Goal: Task Accomplishment & Management: Manage account settings

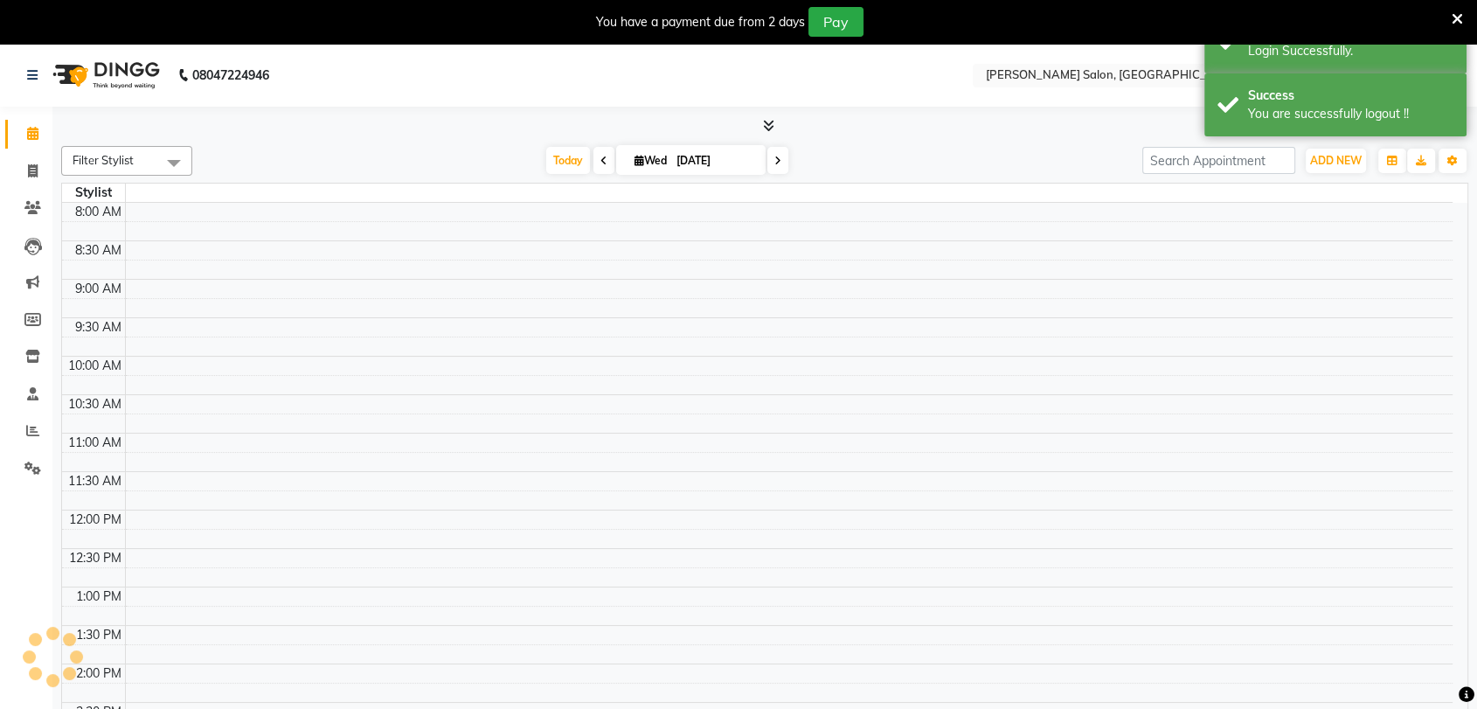
select select "en"
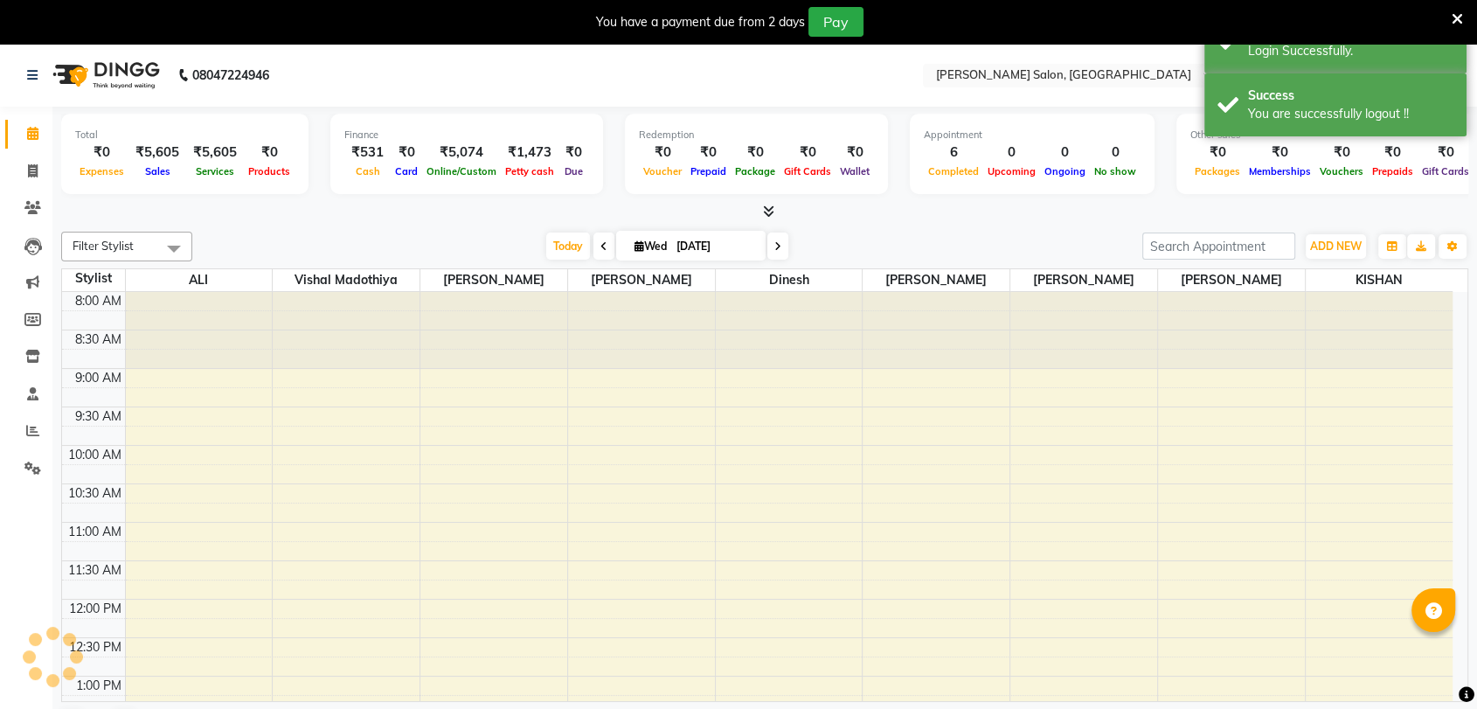
scroll to position [551, 0]
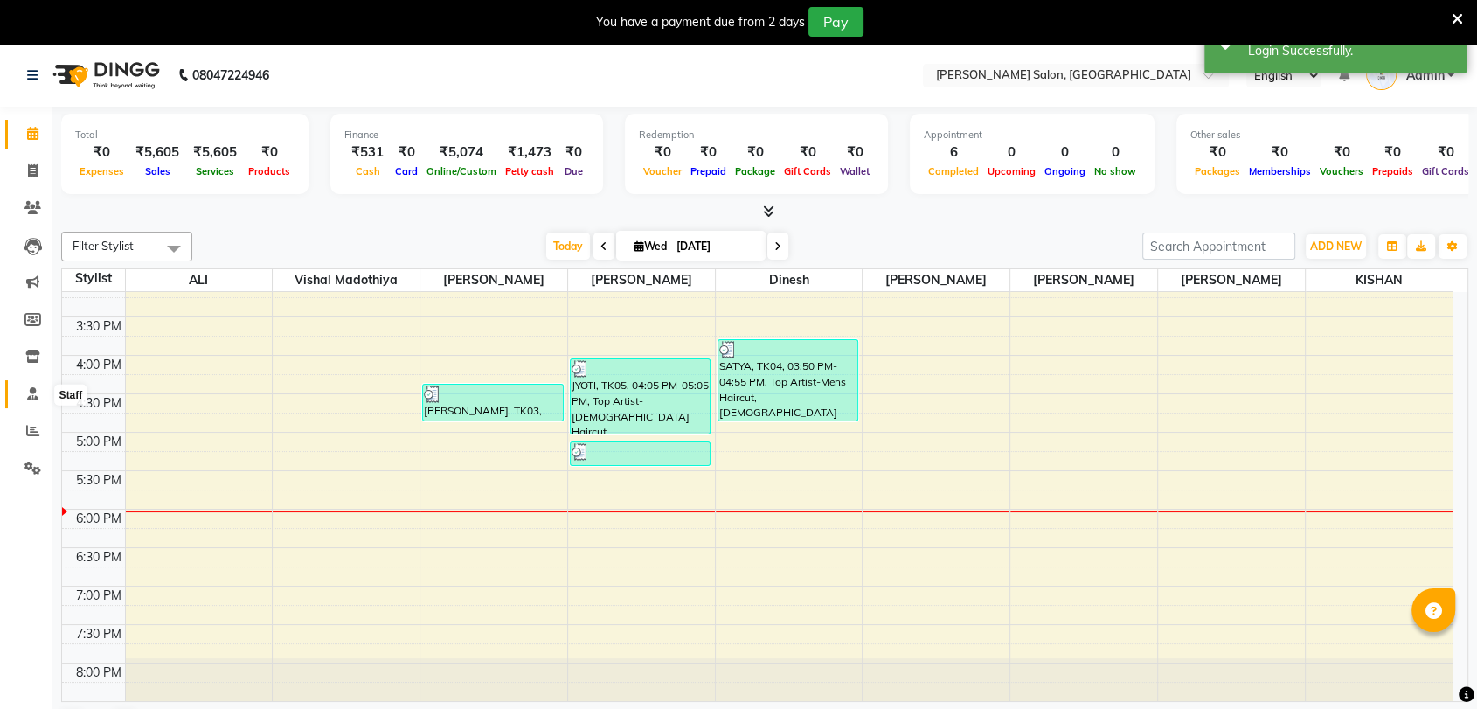
click at [27, 393] on icon at bounding box center [32, 393] width 11 height 13
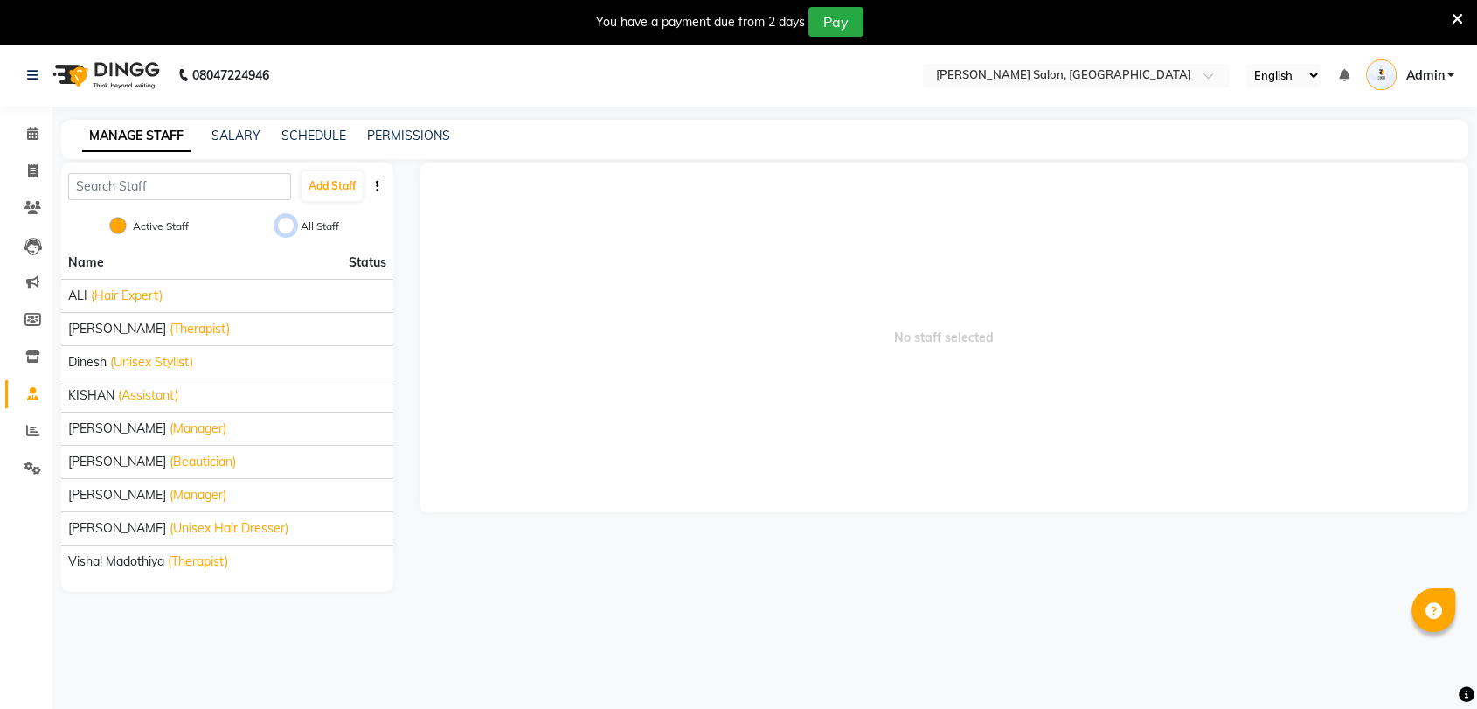
click at [290, 226] on input "All Staff" at bounding box center [285, 225] width 17 height 17
radio input "true"
radio input "false"
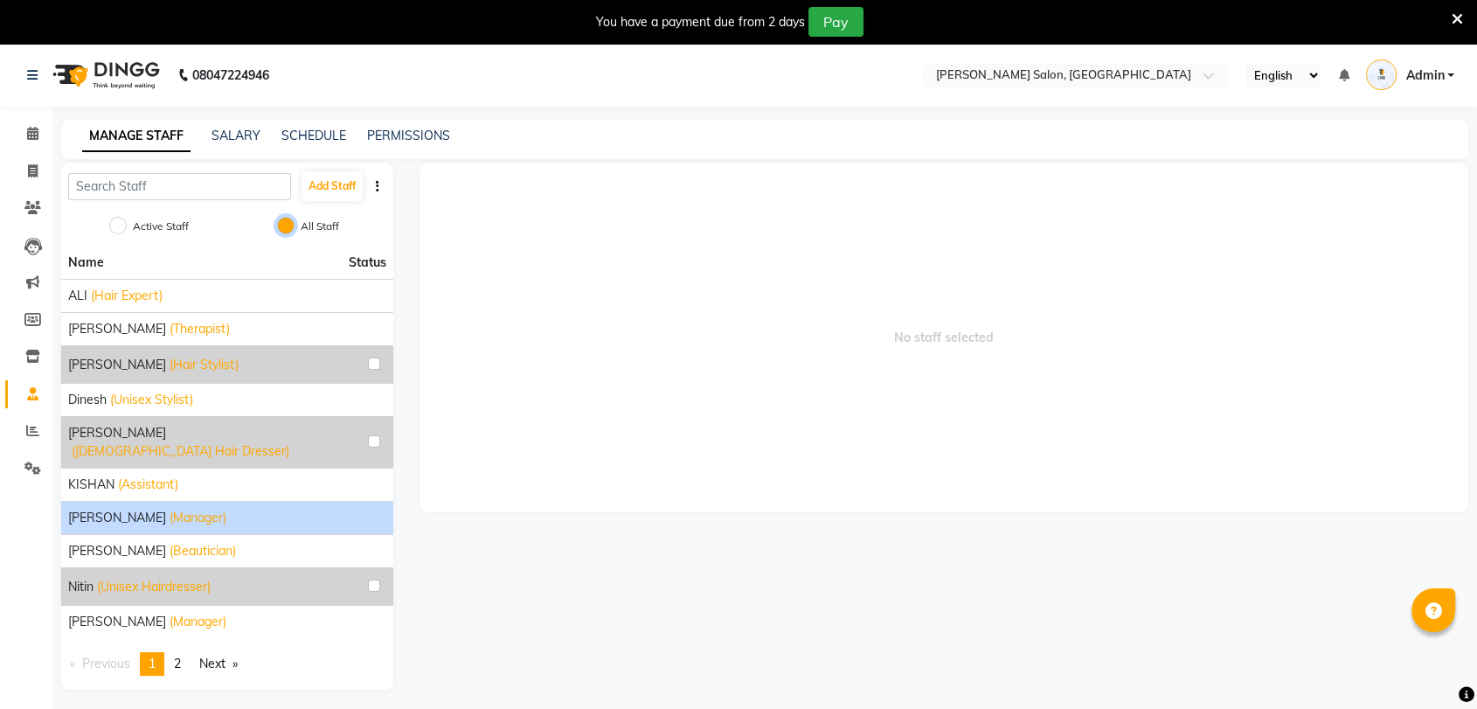
scroll to position [43, 0]
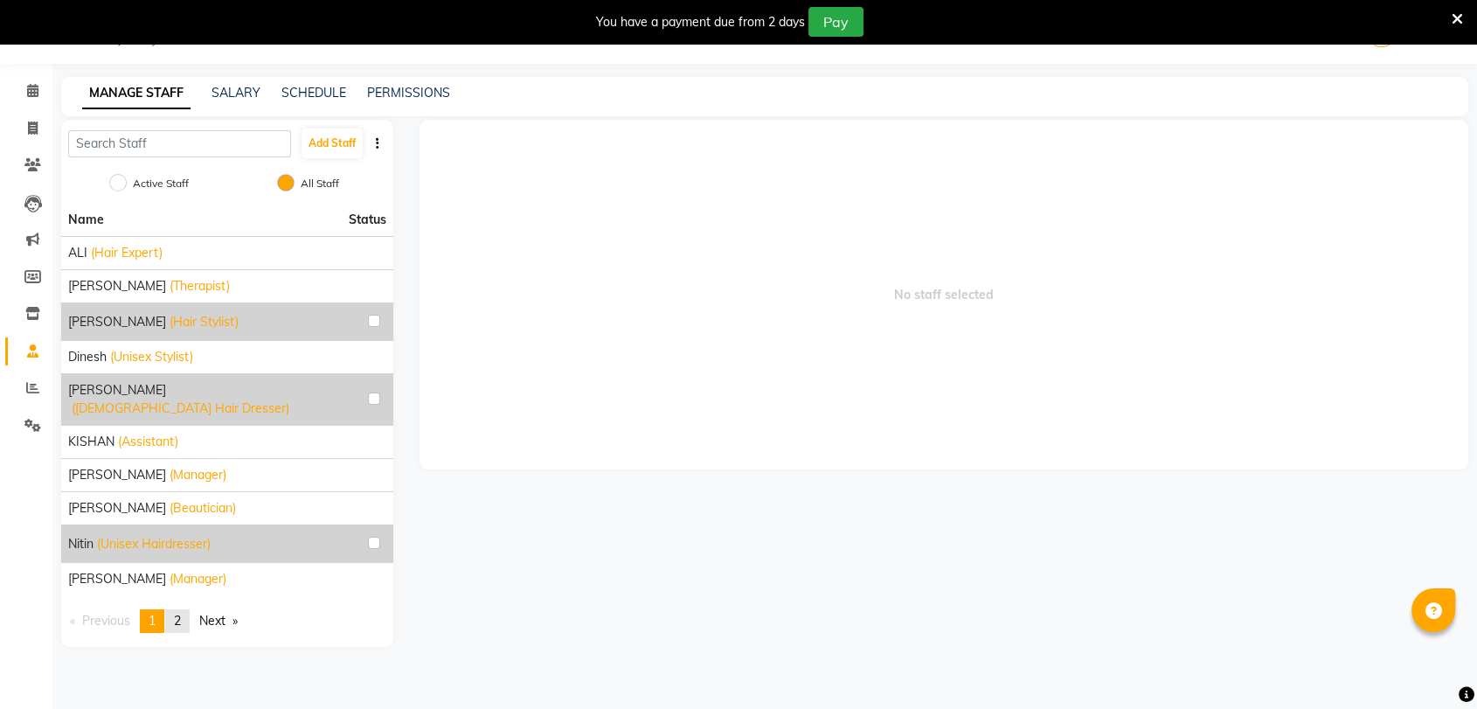
click at [181, 613] on span "2" at bounding box center [177, 621] width 7 height 16
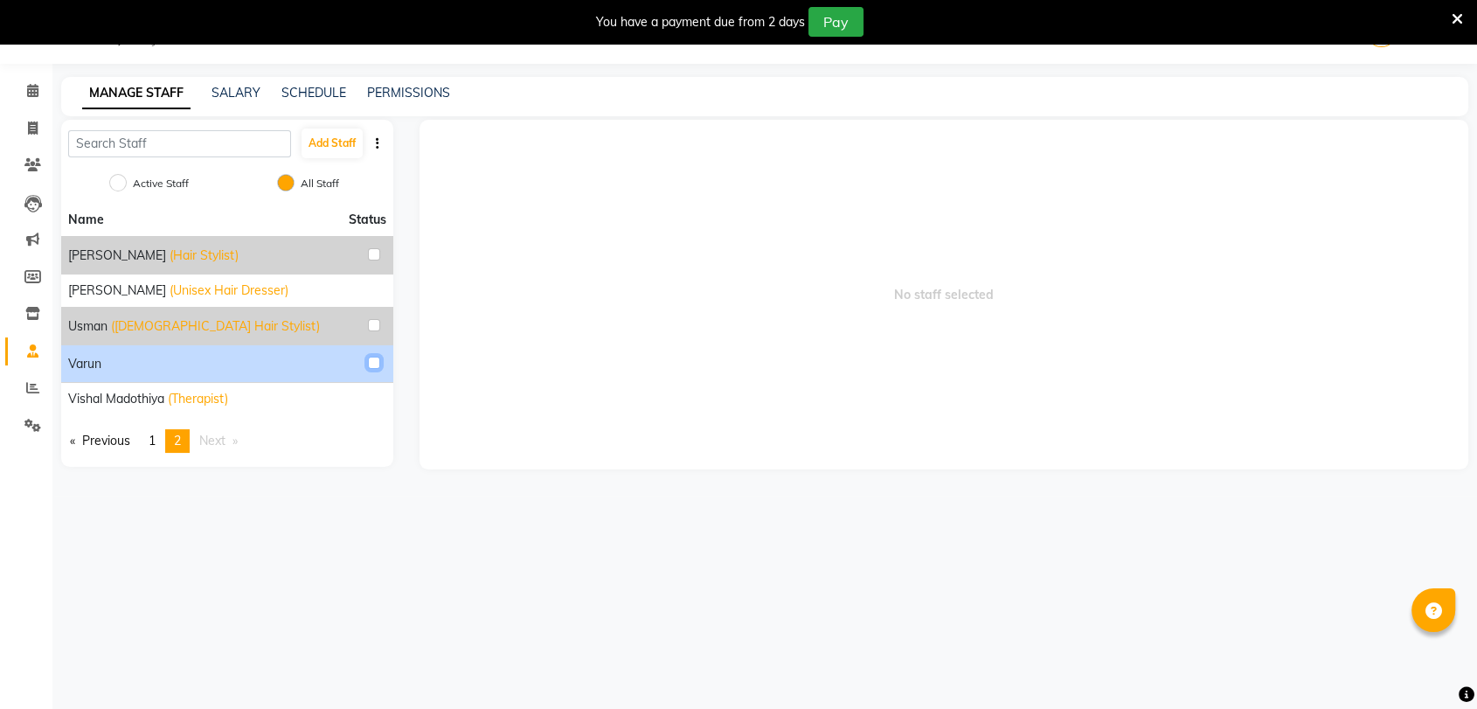
click at [372, 358] on input "checkbox" at bounding box center [374, 363] width 12 height 12
checkbox input "true"
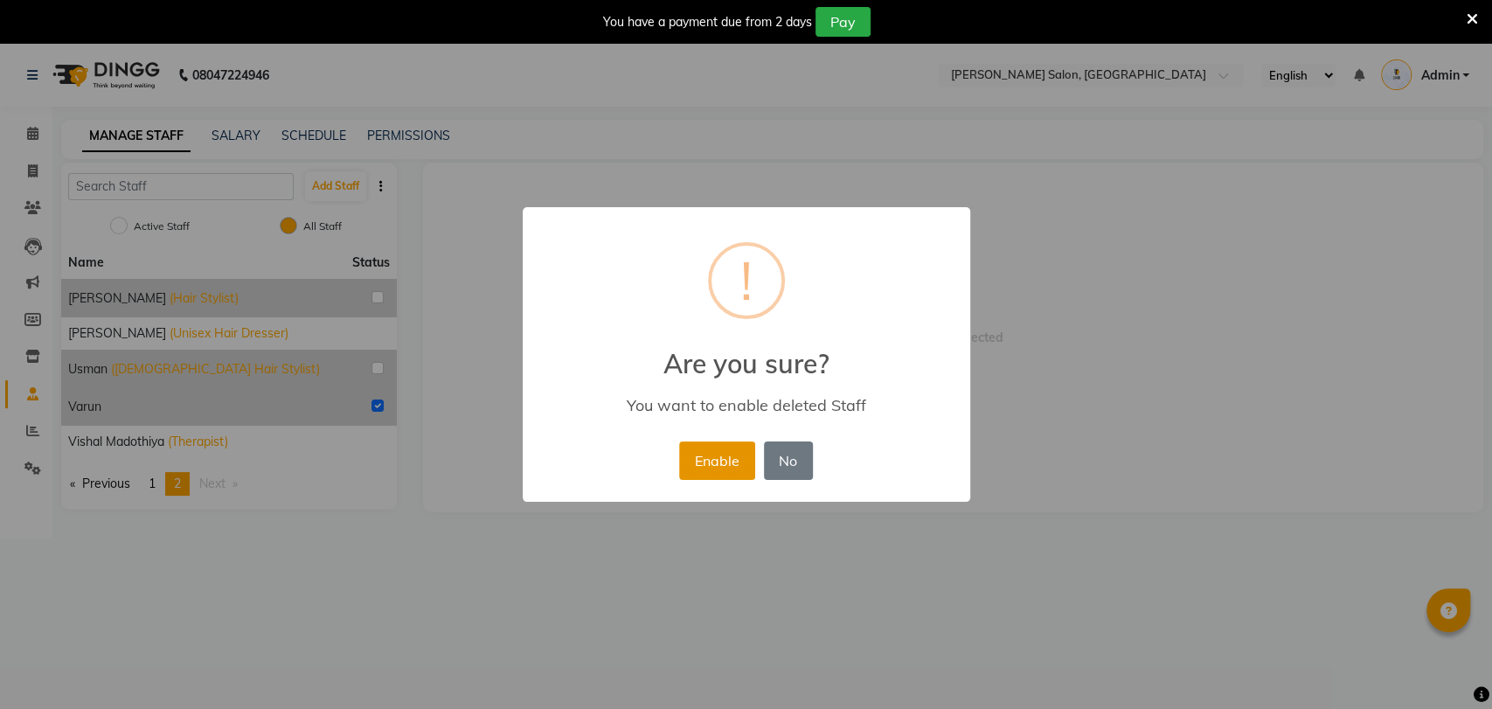
click at [718, 449] on button "Enable" at bounding box center [716, 460] width 75 height 38
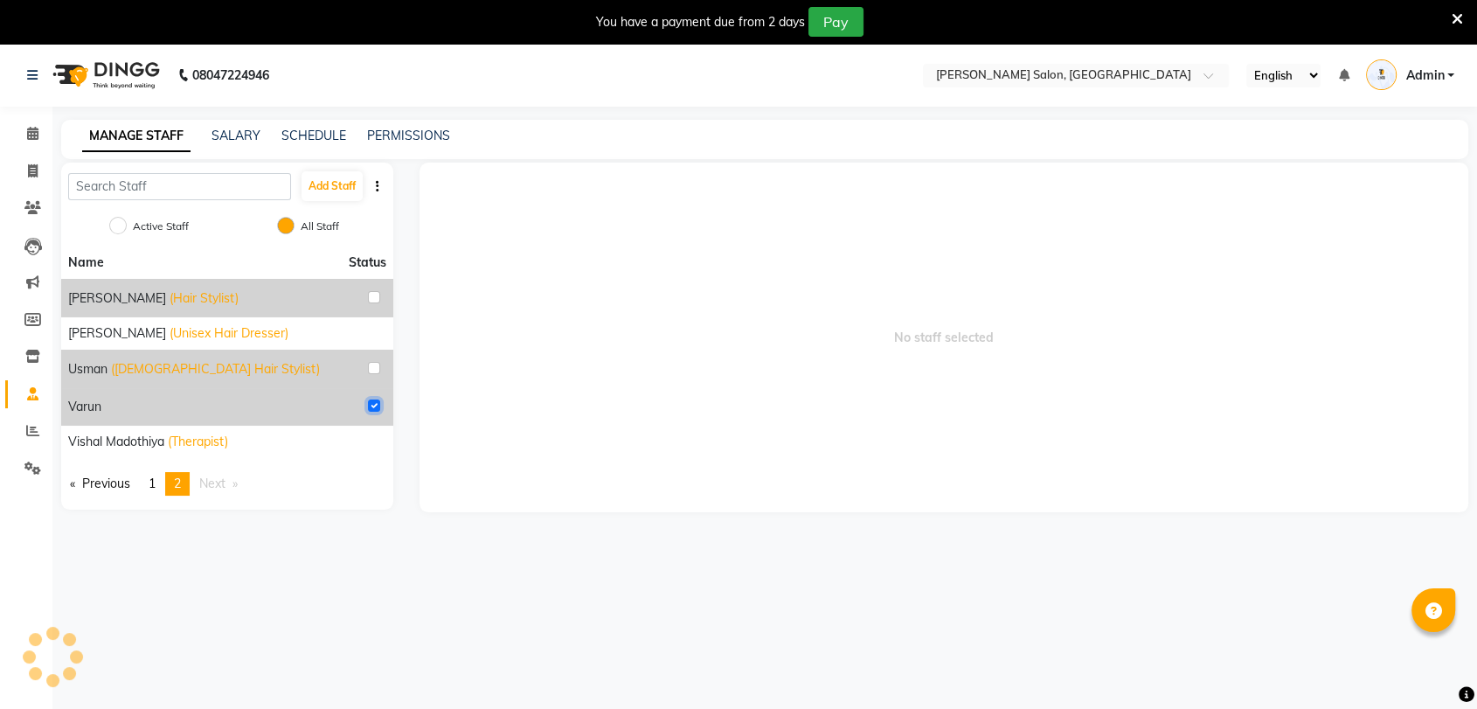
radio input "true"
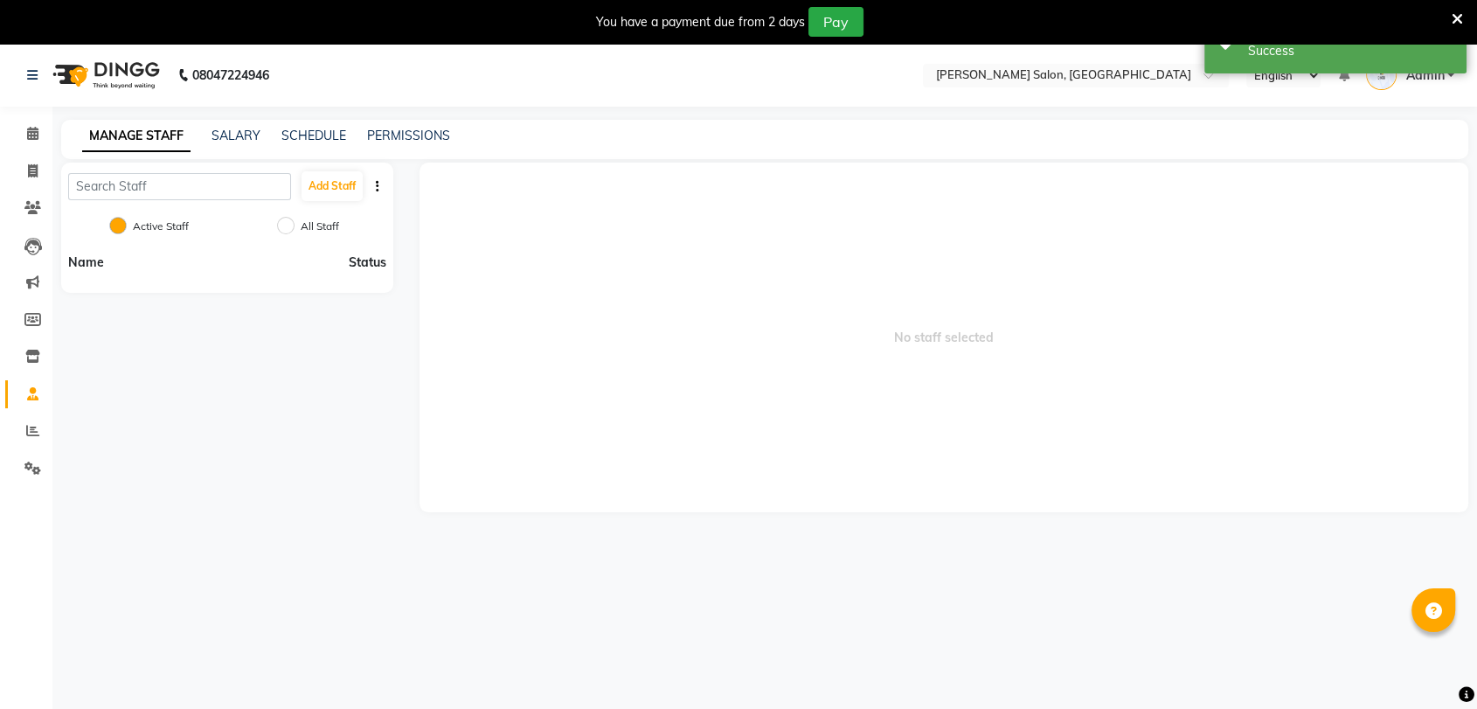
click at [131, 220] on div "Active Staff" at bounding box center [151, 227] width 73 height 21
click at [117, 222] on input "Active Staff" at bounding box center [117, 225] width 17 height 17
click at [357, 260] on span "Status" at bounding box center [368, 262] width 38 height 18
click at [28, 388] on icon at bounding box center [32, 393] width 11 height 13
click at [288, 218] on input "All Staff" at bounding box center [285, 225] width 17 height 17
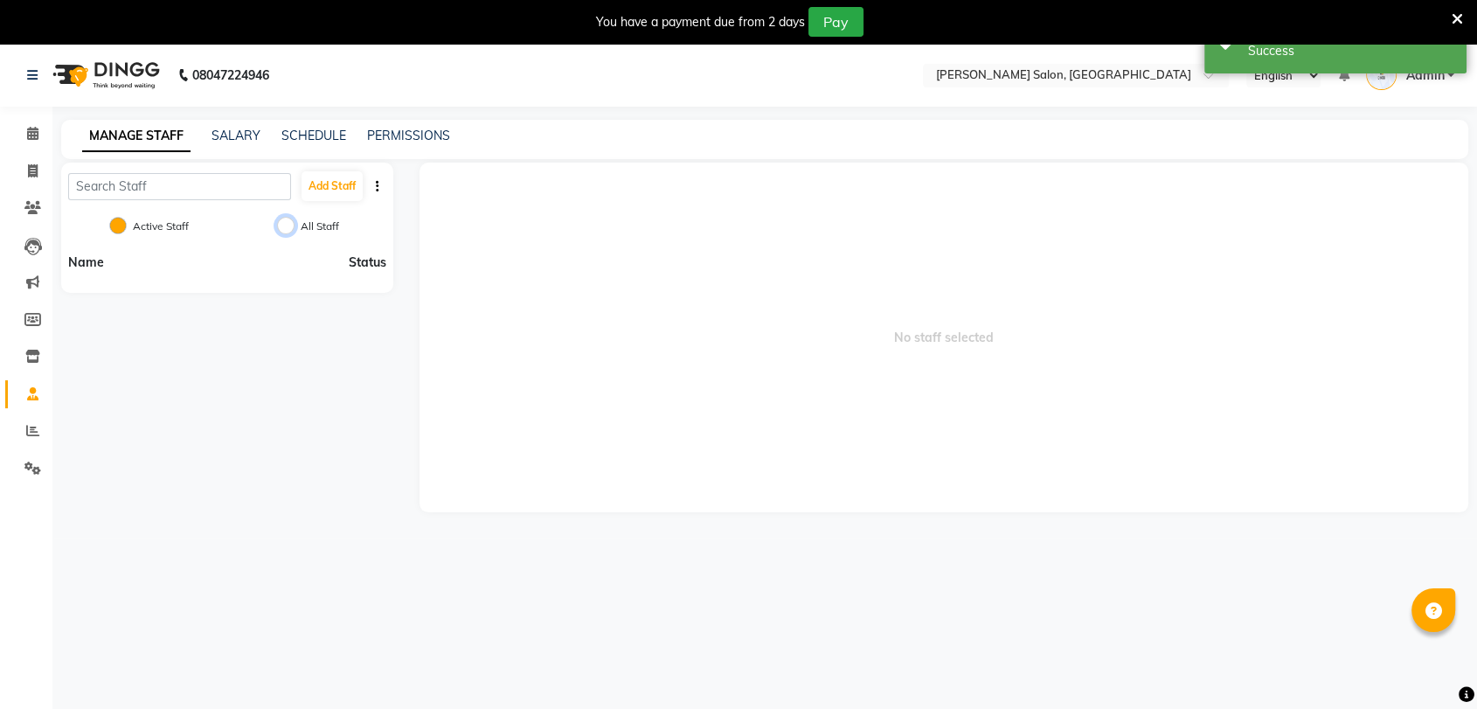
radio input "true"
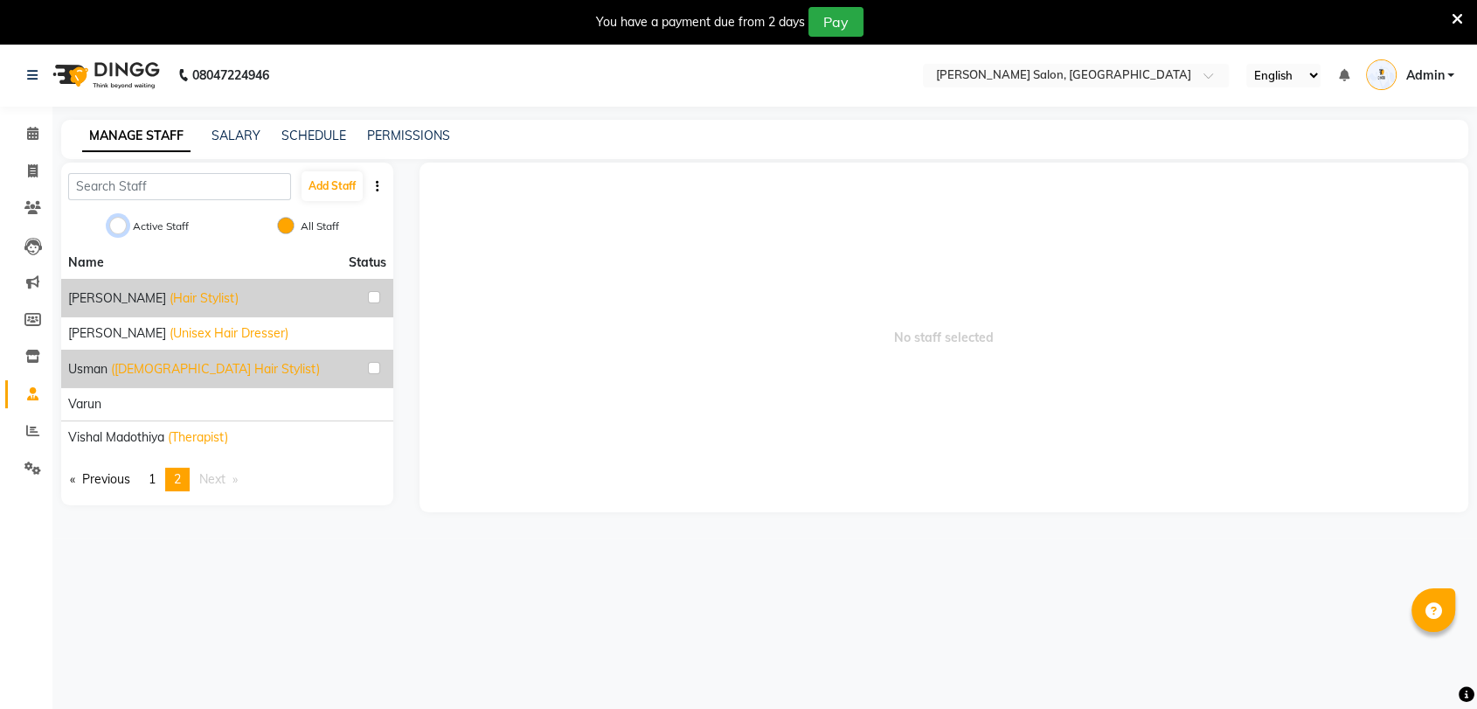
click at [112, 225] on input "Active Staff" at bounding box center [117, 225] width 17 height 17
radio input "true"
radio input "false"
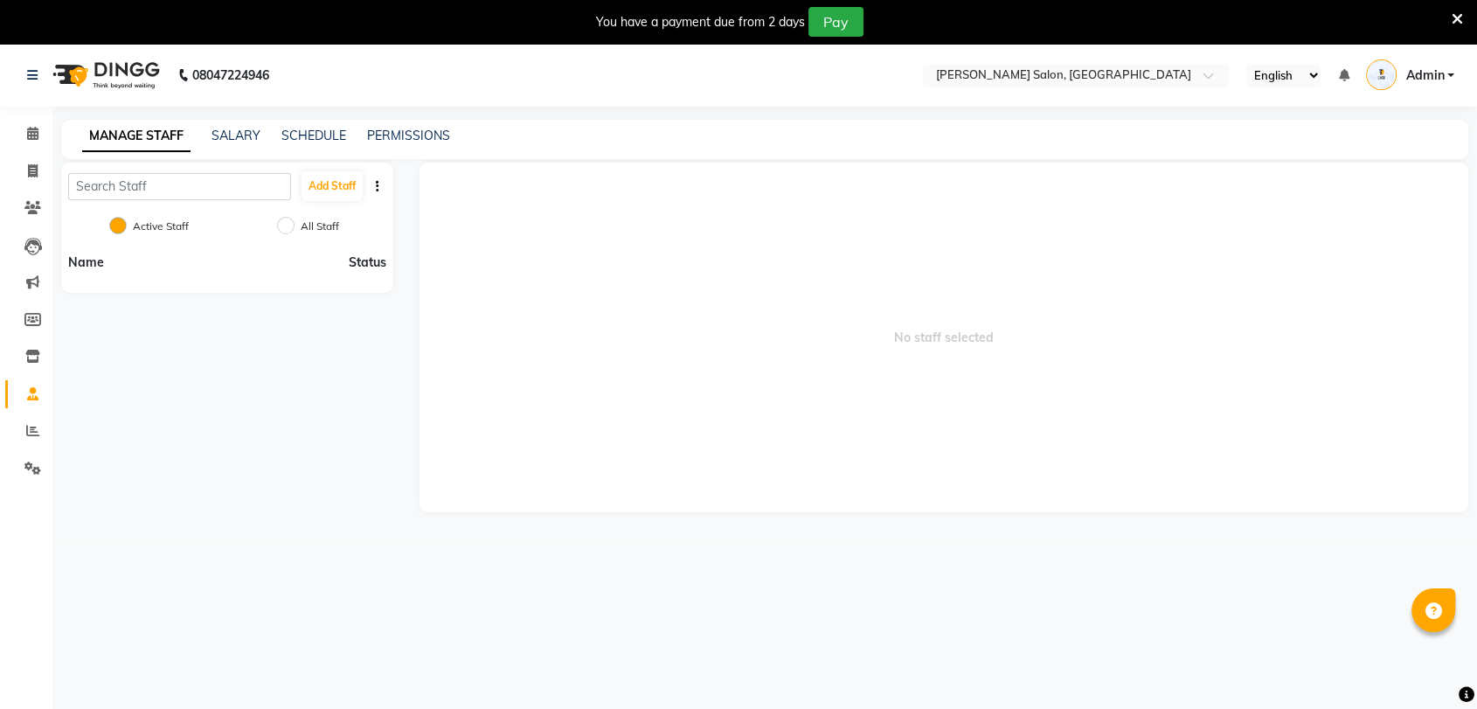
click at [357, 260] on span "Status" at bounding box center [368, 262] width 38 height 18
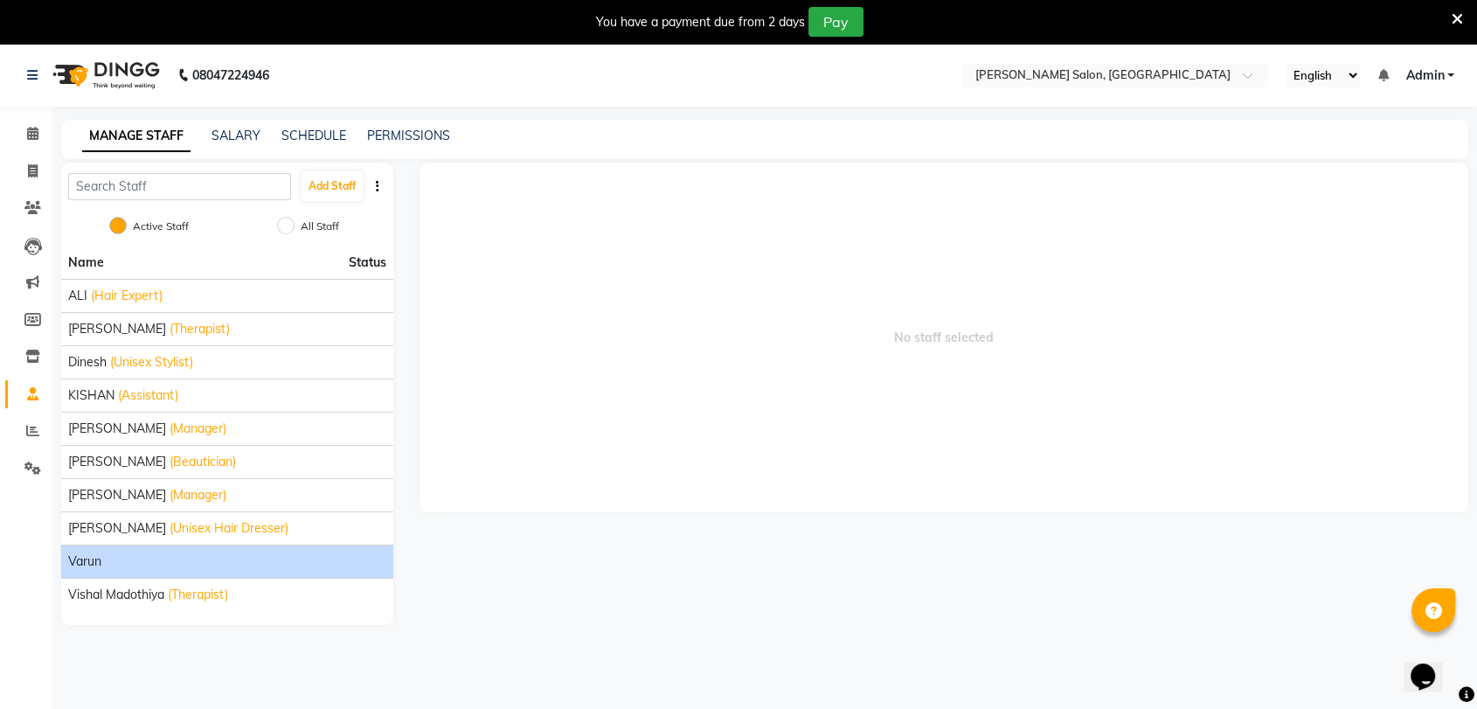
click at [161, 554] on div "Varun" at bounding box center [227, 561] width 318 height 18
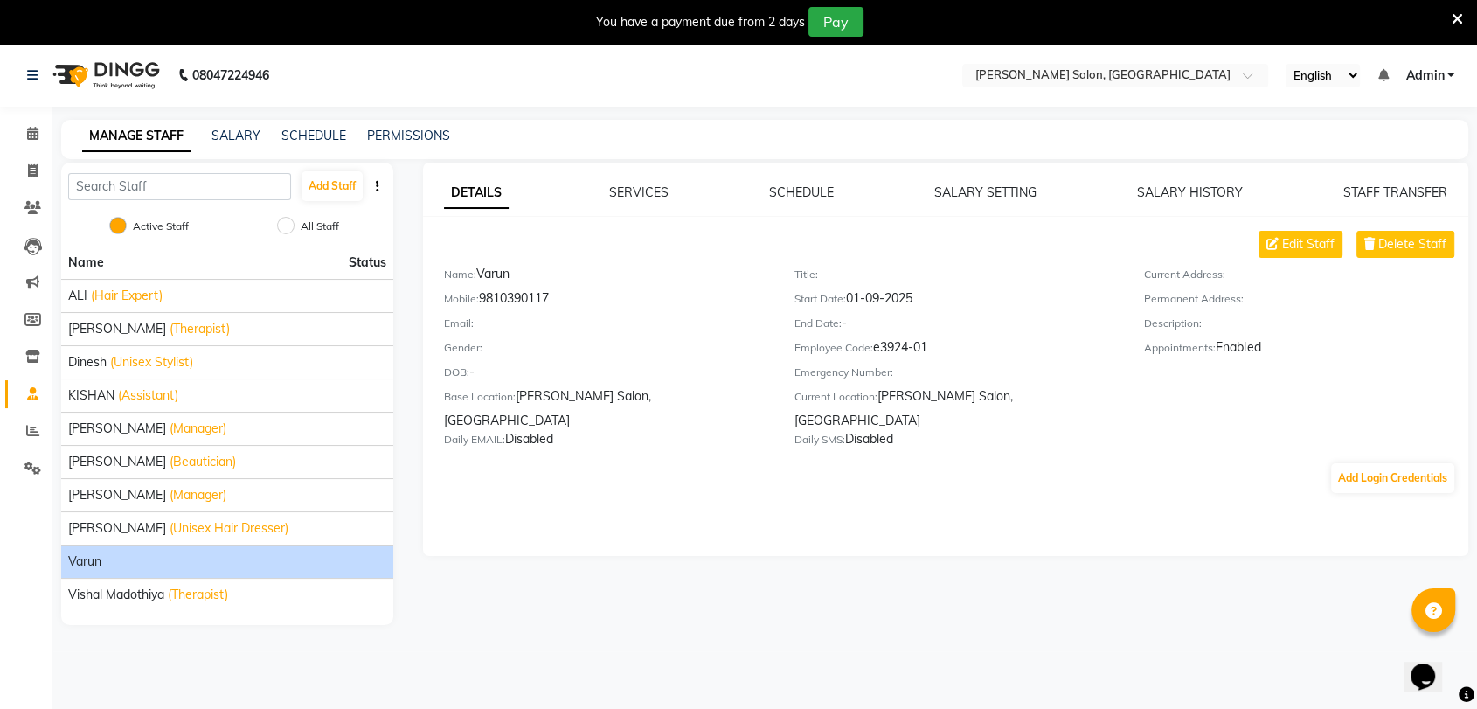
copy div "Mobile:"
drag, startPoint x: 484, startPoint y: 295, endPoint x: 556, endPoint y: 288, distance: 71.9
click at [556, 289] on div "Mobile: 9810390117" at bounding box center [606, 301] width 324 height 24
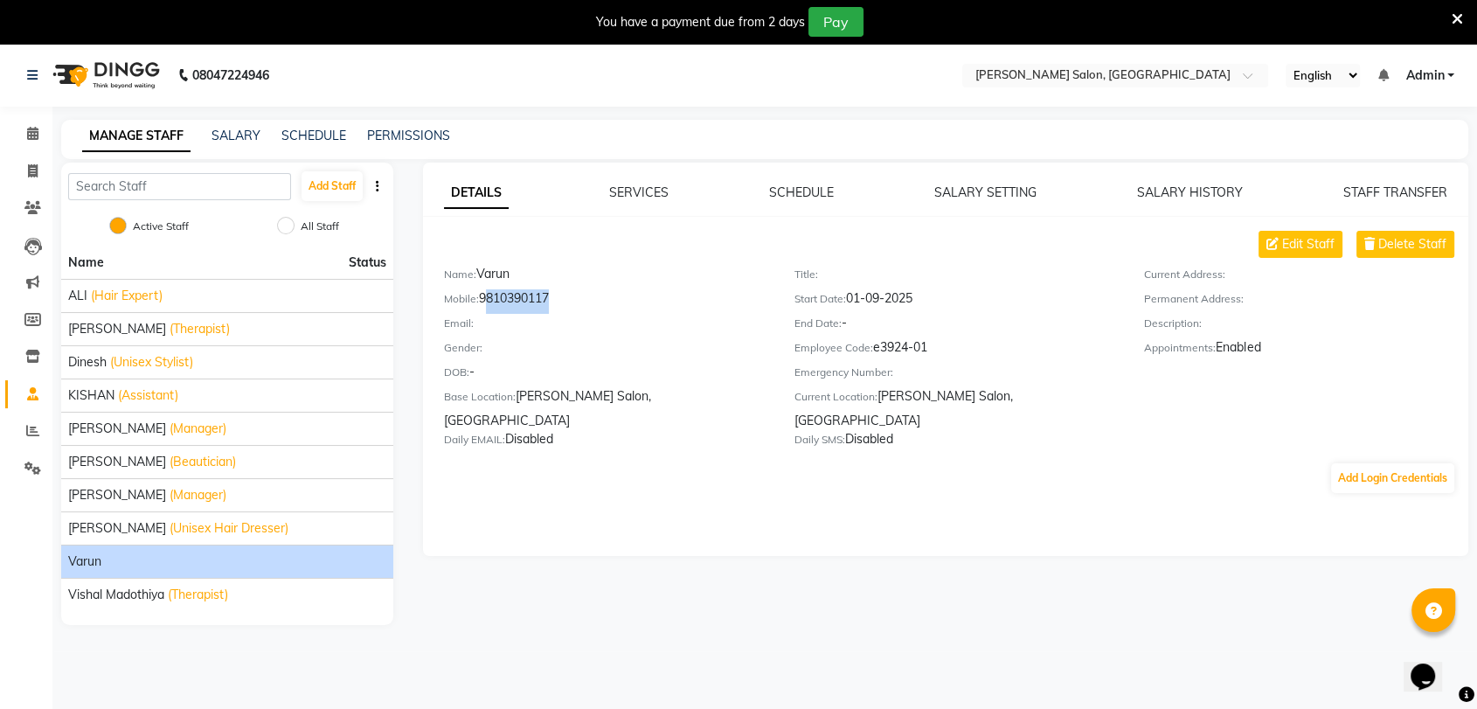
drag, startPoint x: 556, startPoint y: 288, endPoint x: 485, endPoint y: 299, distance: 71.6
click at [485, 299] on div "Mobile: 9810390117" at bounding box center [606, 301] width 324 height 24
copy div "9810390117"
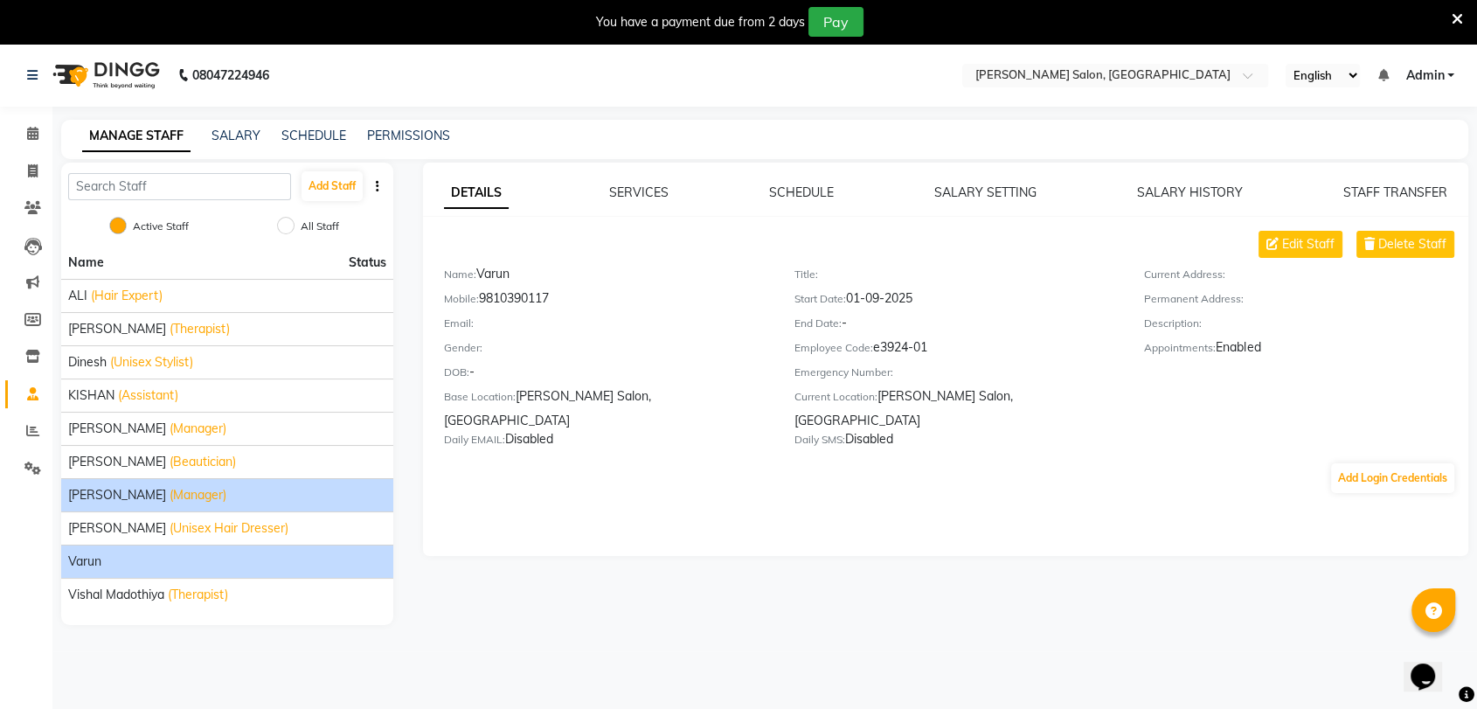
click at [259, 498] on div "Pradeep R. Rawatt (Manager)" at bounding box center [227, 495] width 318 height 18
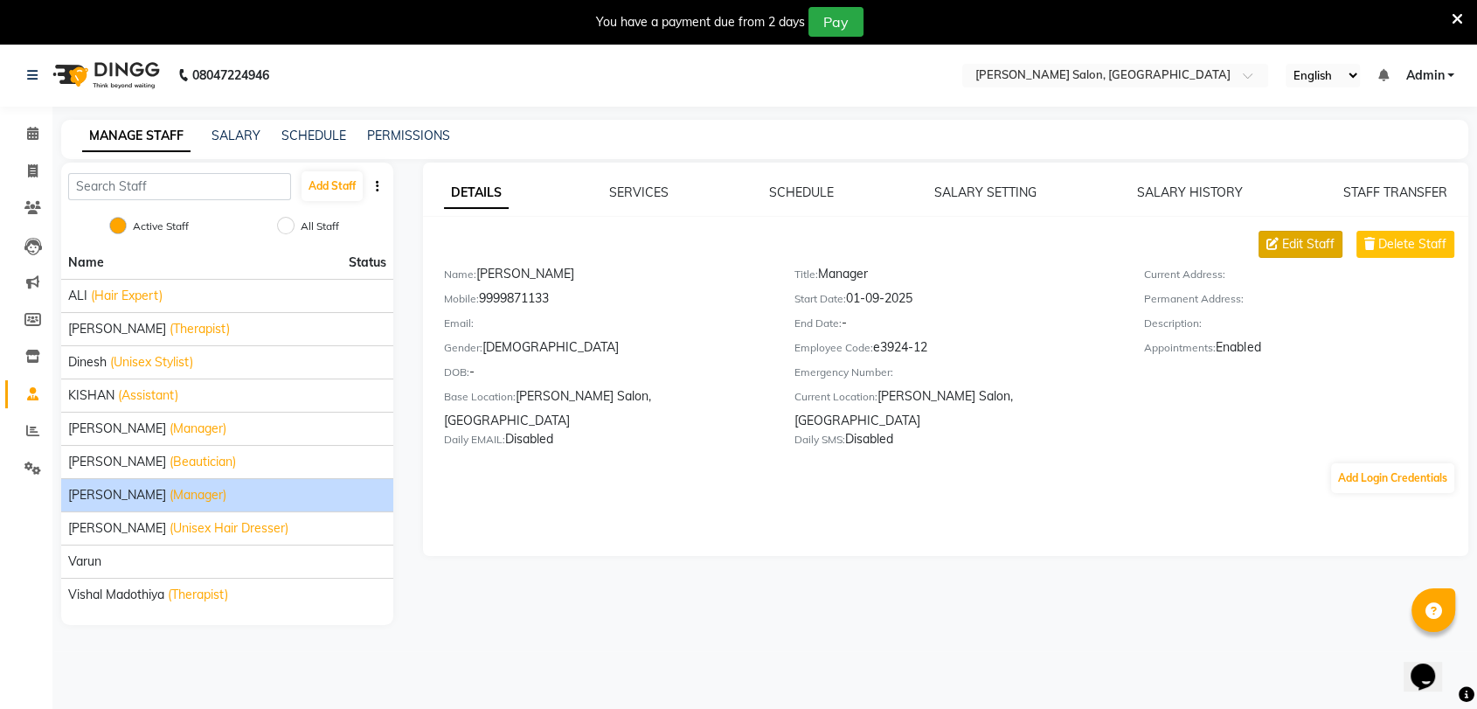
click at [1291, 244] on span "Edit Staff" at bounding box center [1308, 244] width 52 height 18
select select "male"
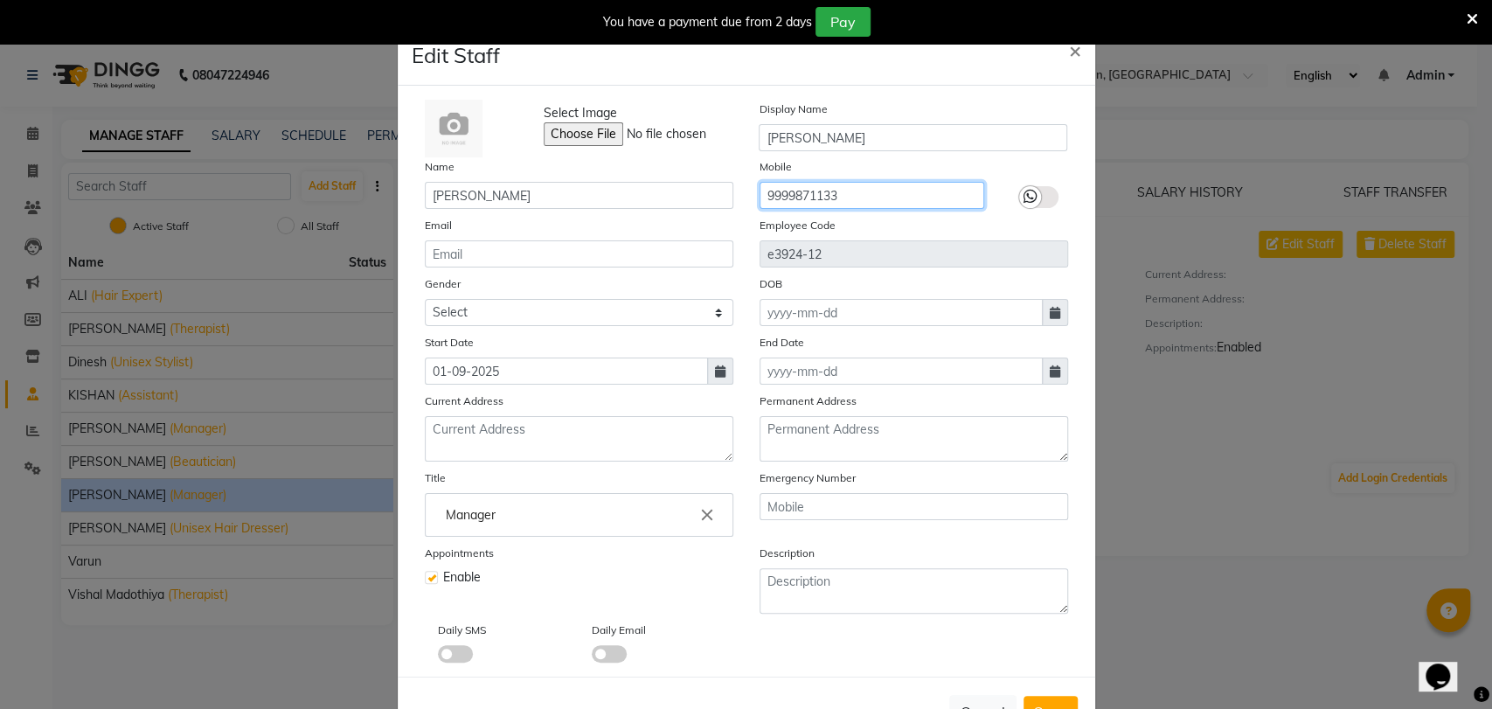
click at [904, 198] on input "9999871133" at bounding box center [872, 195] width 225 height 27
paste input "810390117"
click at [904, 198] on input "9810390117" at bounding box center [872, 195] width 225 height 27
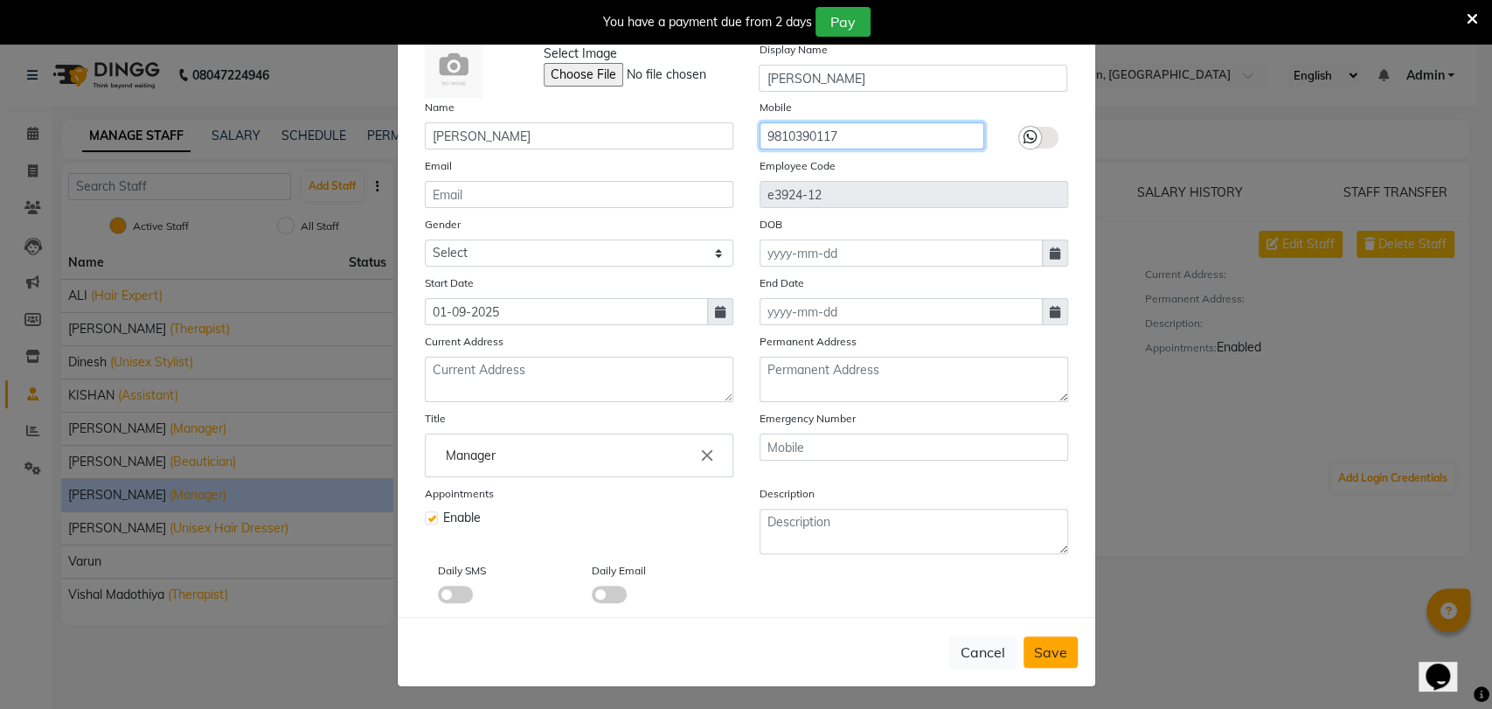
type input "9810390117"
click at [1051, 651] on span "Save" at bounding box center [1050, 651] width 33 height 17
select select
checkbox input "false"
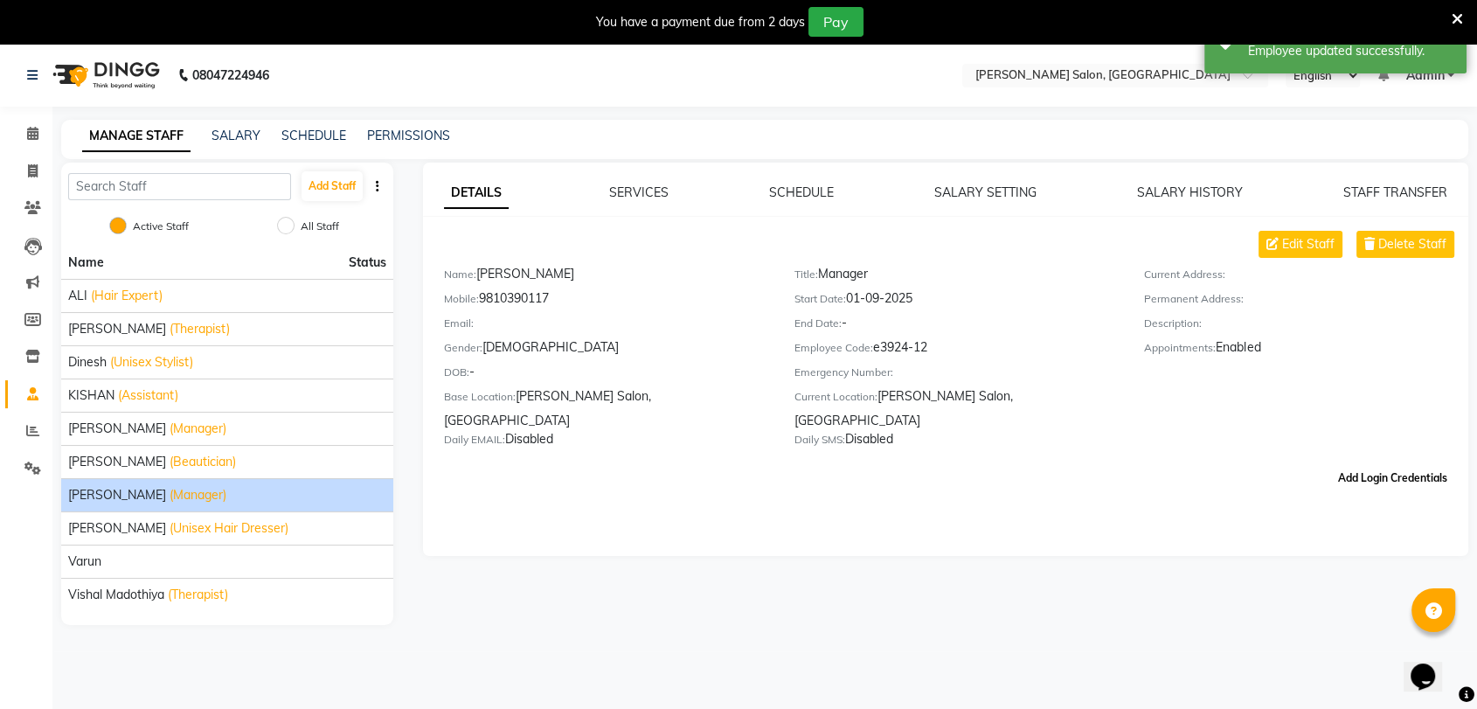
click at [1373, 463] on button "Add Login Credentials" at bounding box center [1392, 478] width 123 height 30
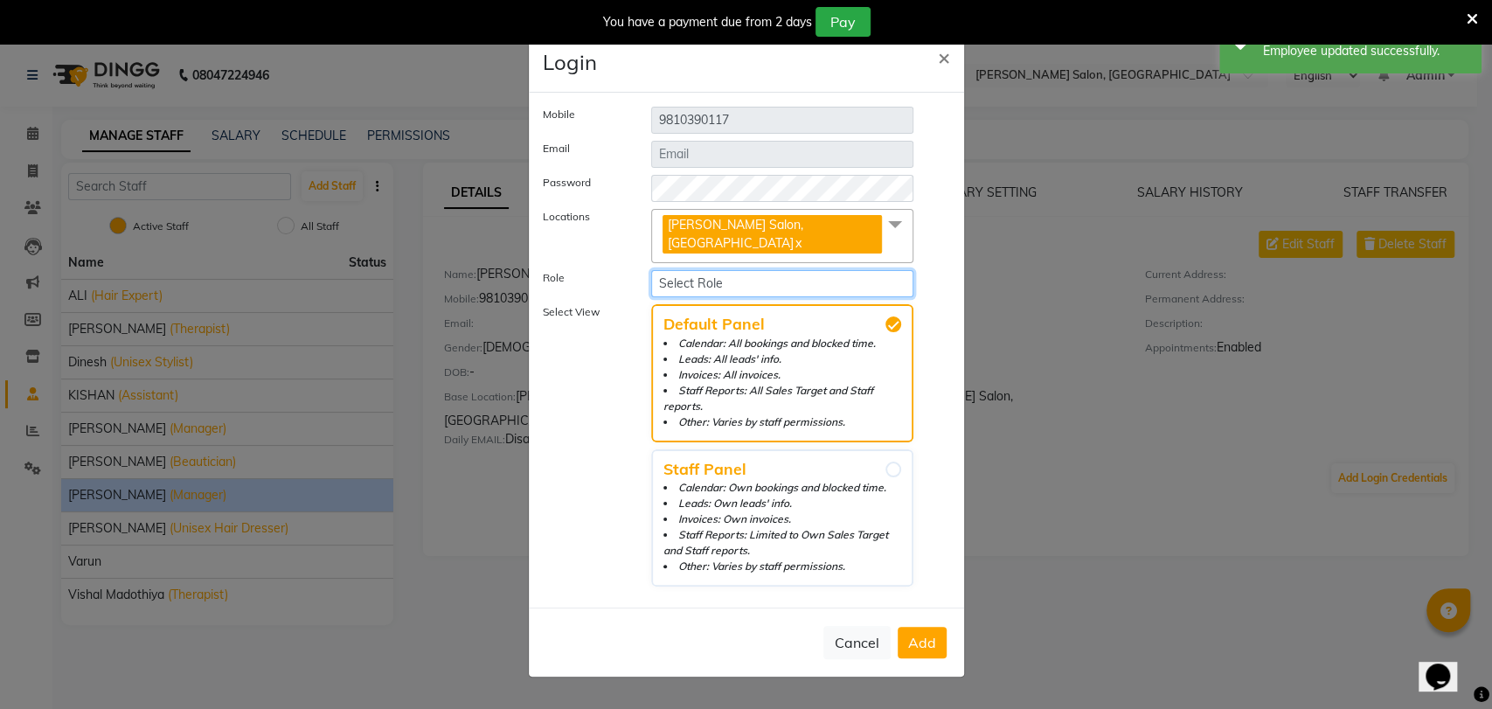
click at [699, 274] on select "Select Role Operator Manager Administrator" at bounding box center [782, 283] width 263 height 27
select select "5840"
click at [651, 270] on select "Select Role Operator Manager Administrator" at bounding box center [782, 283] width 263 height 27
click at [927, 627] on button "Add" at bounding box center [922, 642] width 49 height 31
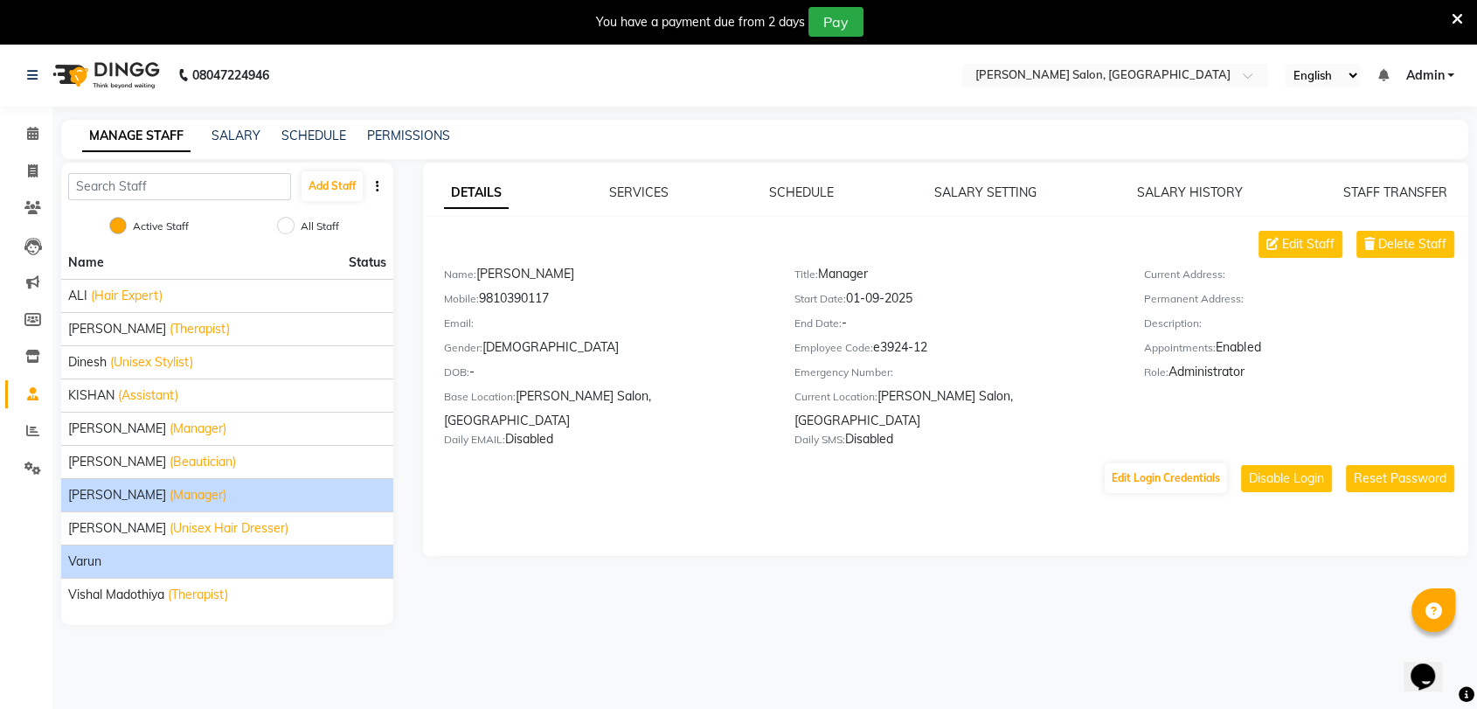
click at [224, 554] on div "Varun" at bounding box center [227, 561] width 318 height 18
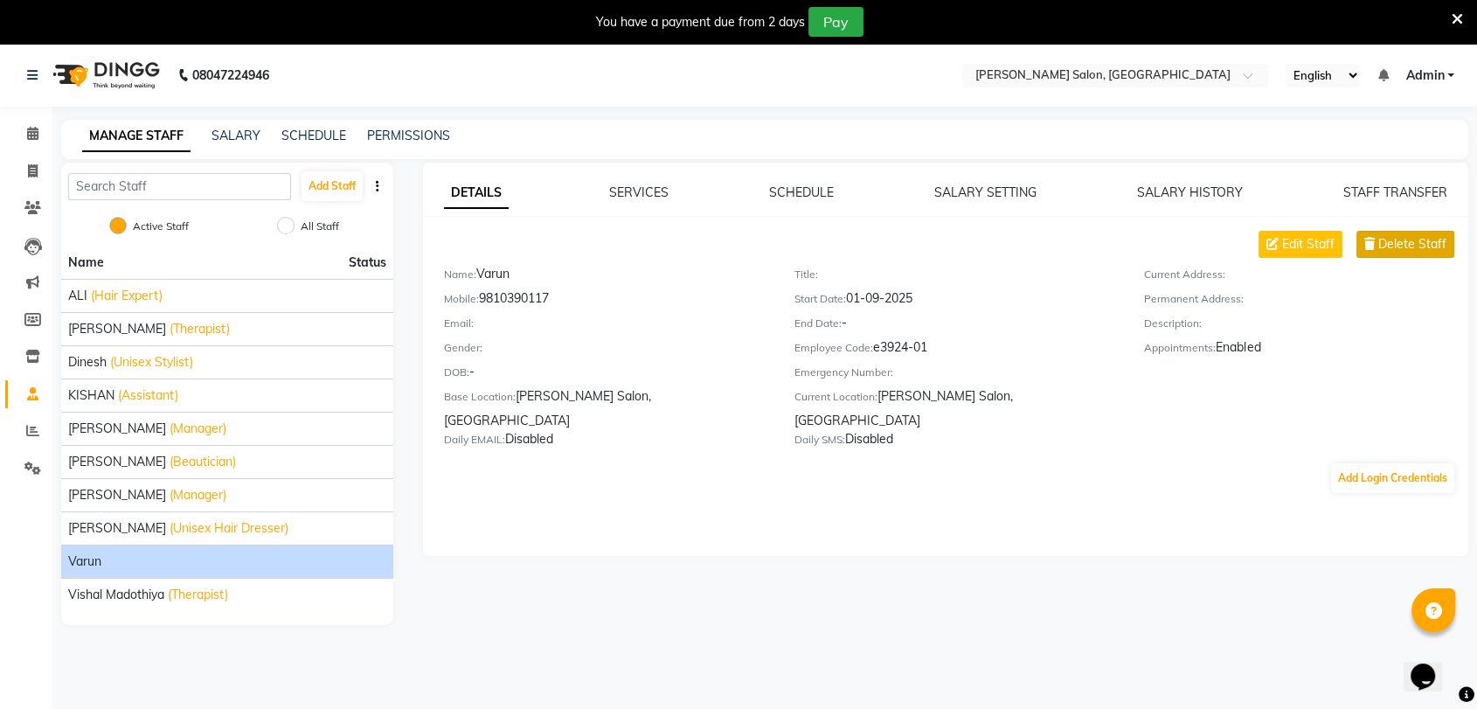
click at [1422, 247] on span "Delete Staff" at bounding box center [1412, 244] width 68 height 18
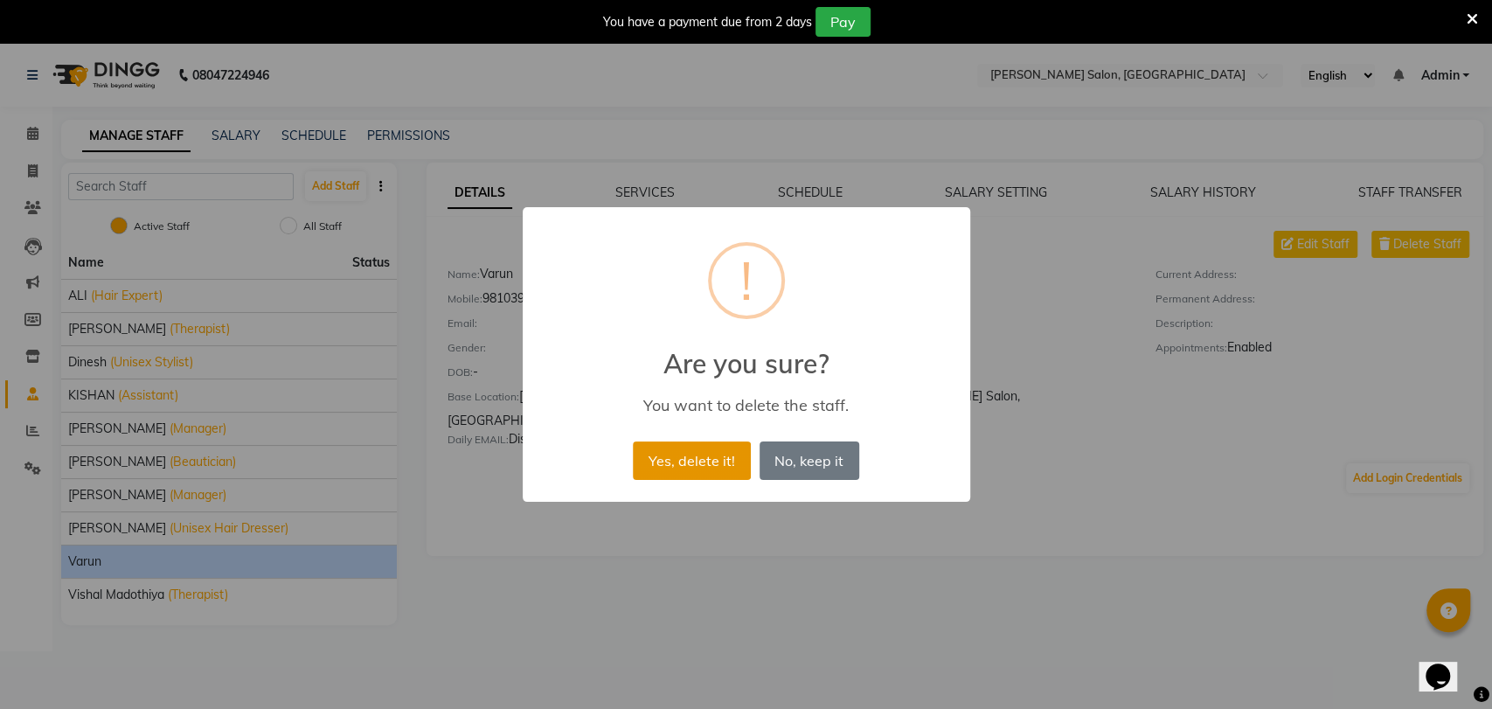
click at [692, 468] on button "Yes, delete it!" at bounding box center [691, 460] width 117 height 38
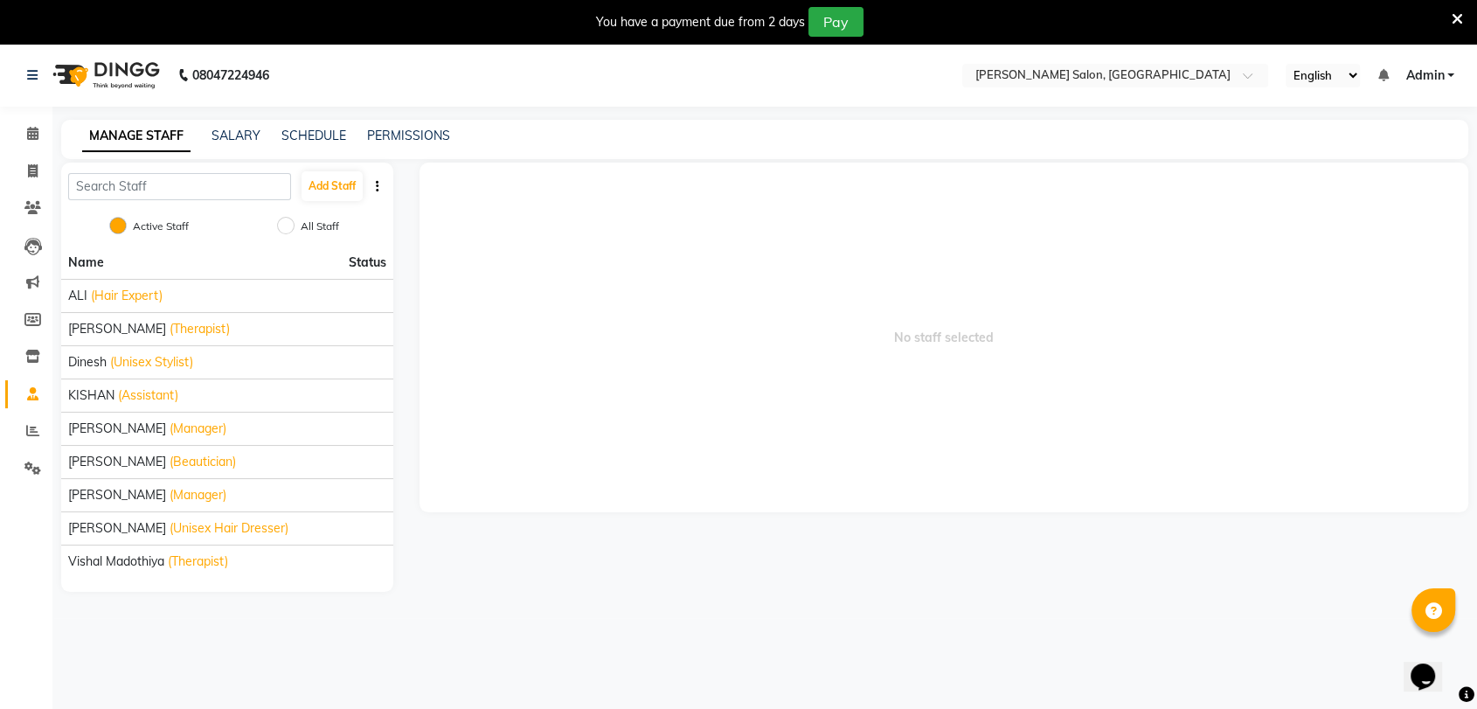
click at [1453, 16] on icon at bounding box center [1457, 19] width 11 height 16
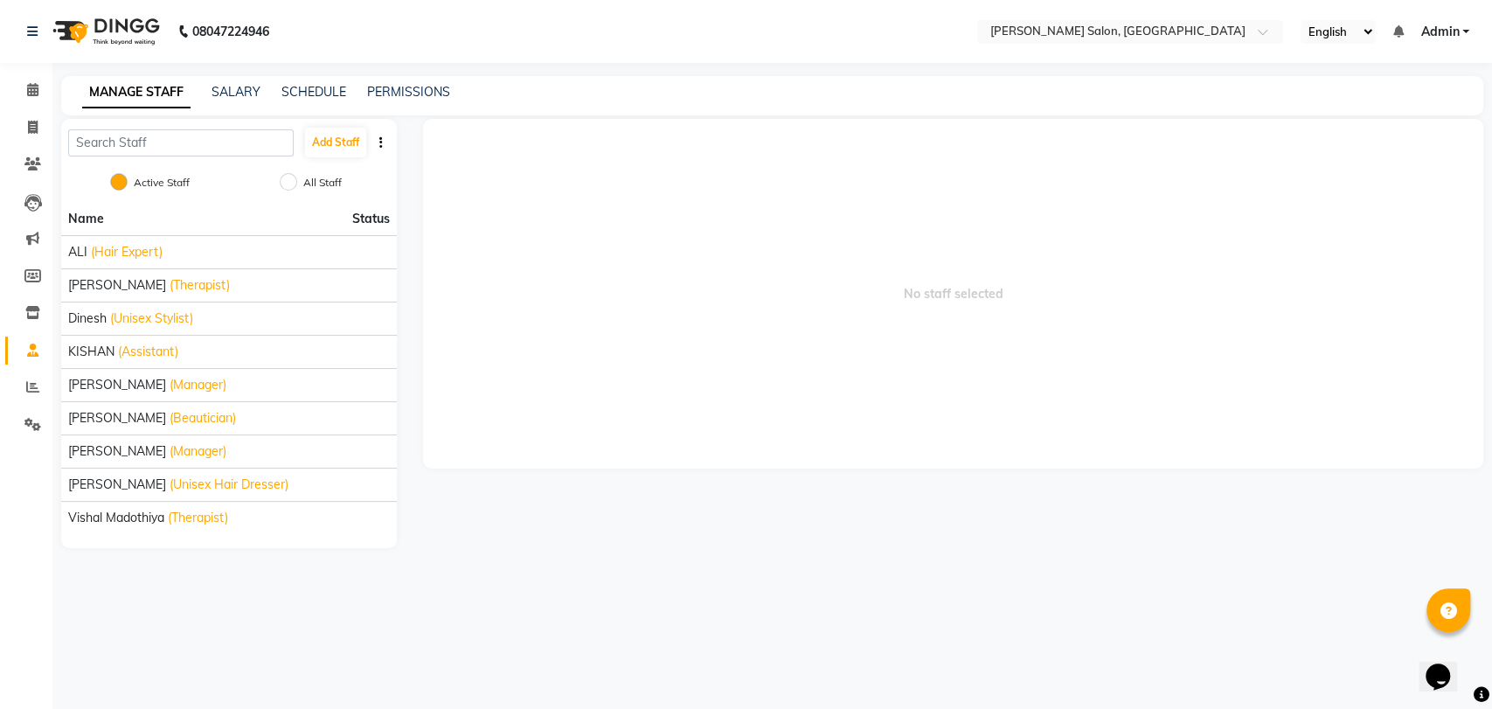
click at [1454, 24] on span "Admin" at bounding box center [1439, 32] width 38 height 18
click at [1380, 113] on link "Sign out" at bounding box center [1380, 120] width 160 height 27
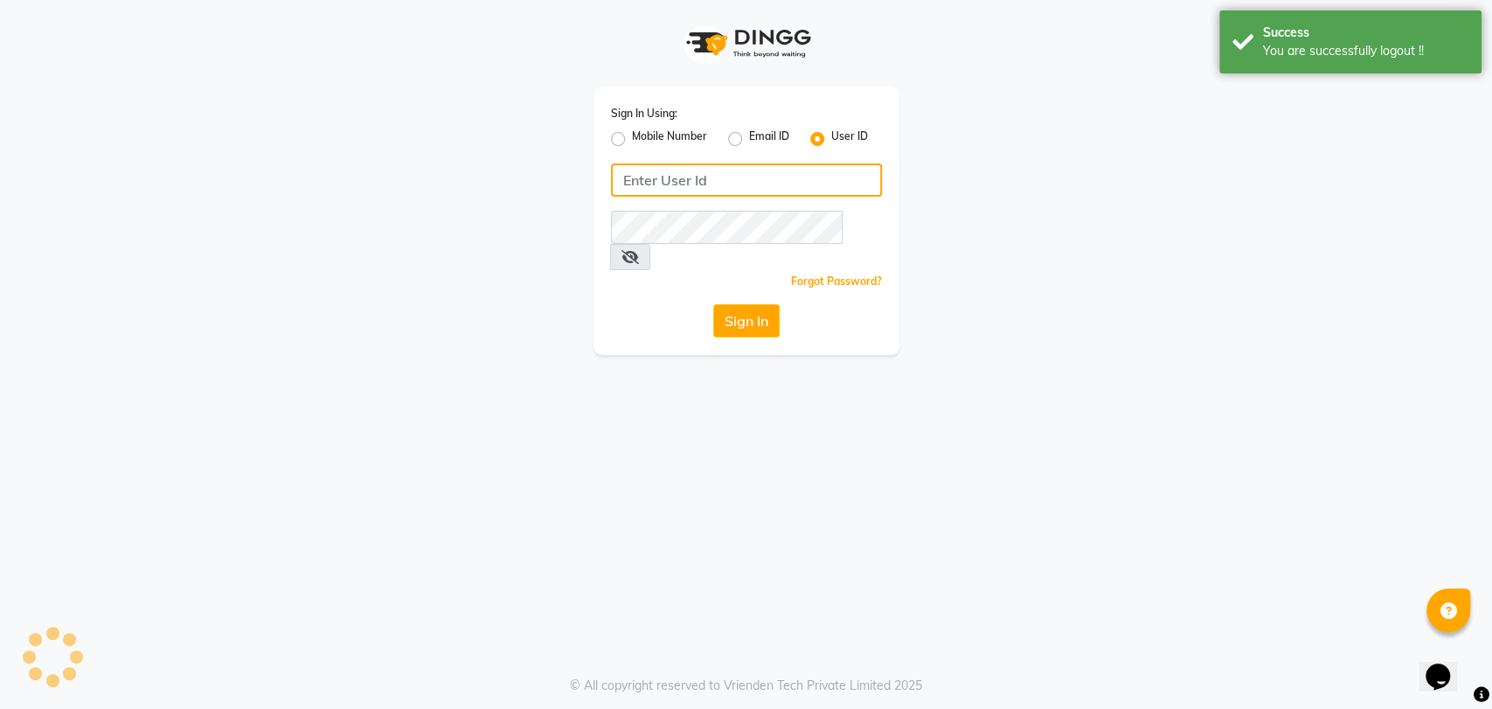
type input "9850407724"
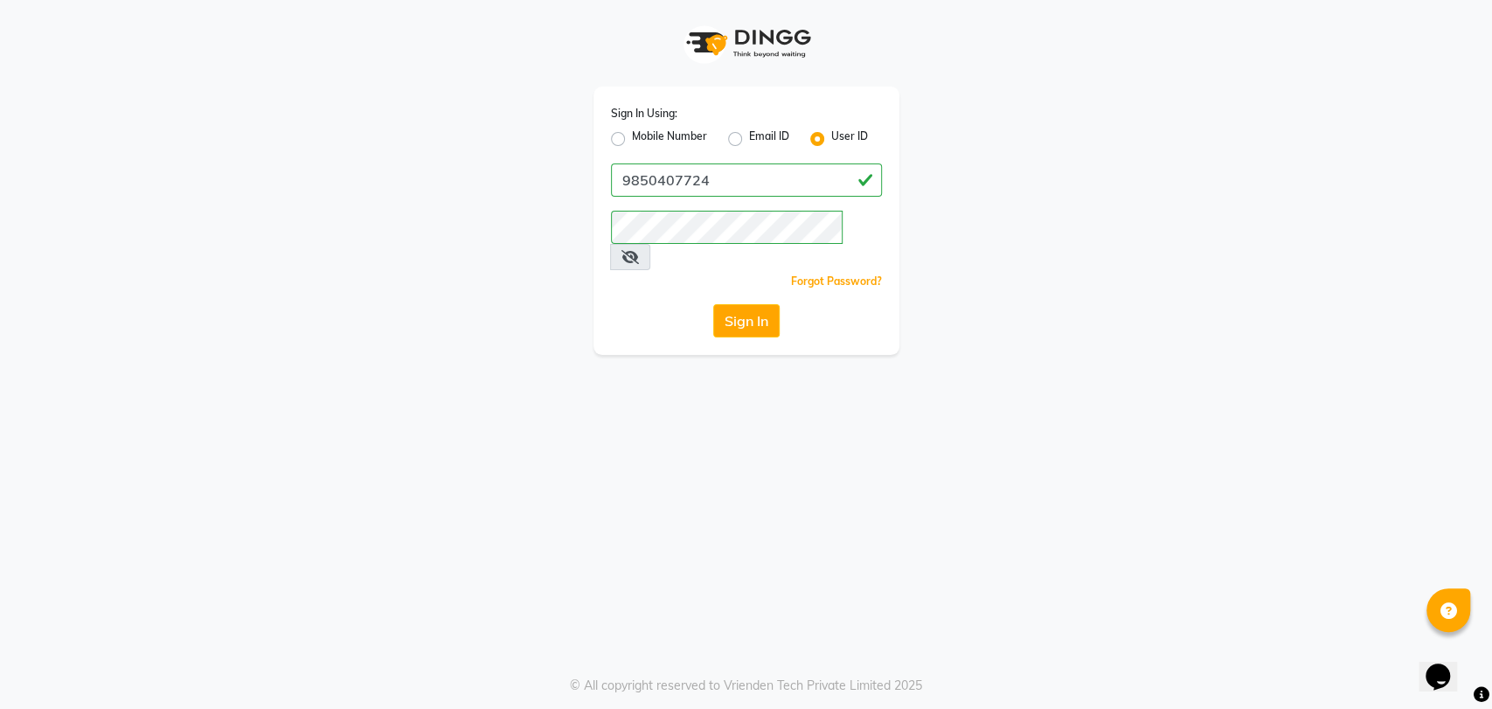
click at [632, 141] on label "Mobile Number" at bounding box center [669, 138] width 75 height 21
click at [632, 140] on input "Mobile Number" at bounding box center [637, 133] width 11 height 11
radio input "true"
radio input "false"
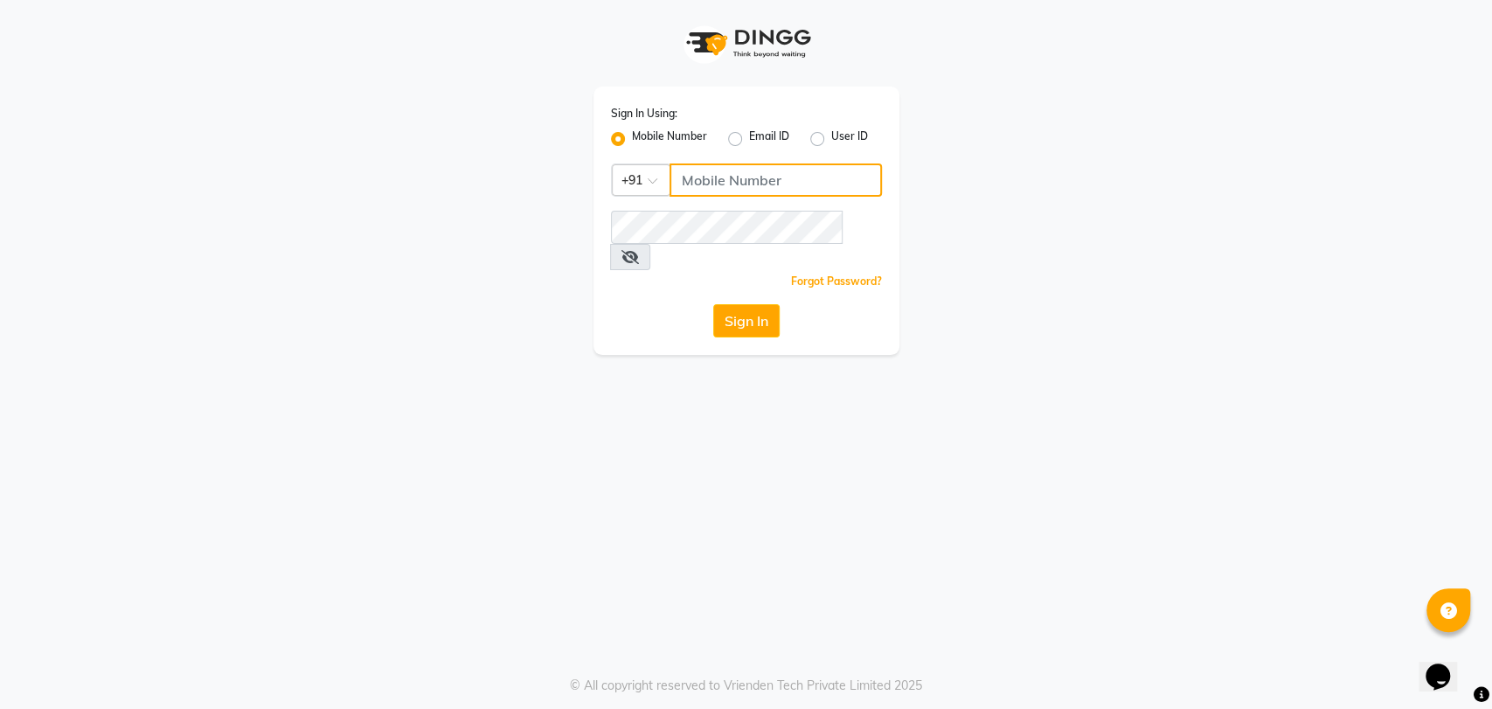
click at [721, 176] on input "Username" at bounding box center [775, 179] width 212 height 33
type input "9850407724"
click at [736, 304] on button "Sign In" at bounding box center [746, 320] width 66 height 33
